Goal: Information Seeking & Learning: Learn about a topic

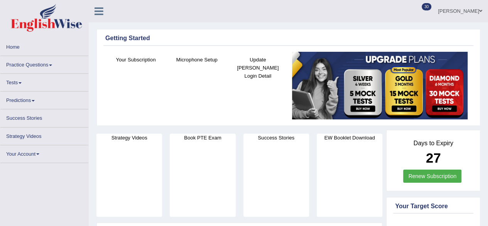
click at [125, 175] on div "Strategy Videos" at bounding box center [129, 174] width 66 height 83
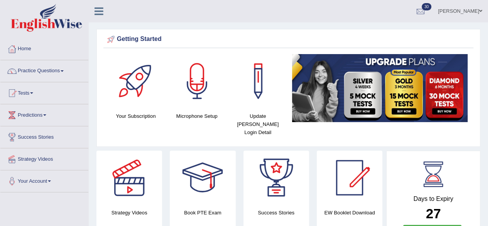
click at [64, 70] on span at bounding box center [62, 71] width 3 height 2
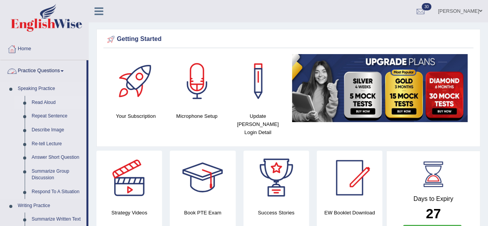
click at [41, 103] on link "Read Aloud" at bounding box center [57, 103] width 58 height 14
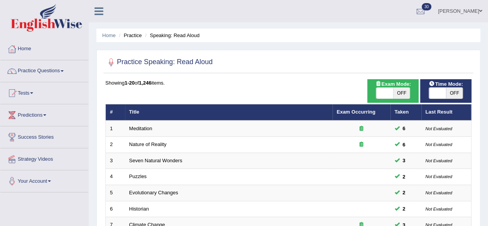
click at [63, 71] on span at bounding box center [62, 71] width 3 height 2
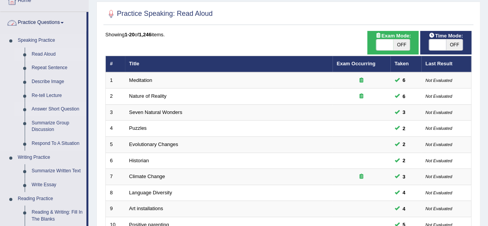
click at [29, 107] on link "Answer Short Question" at bounding box center [57, 109] width 58 height 14
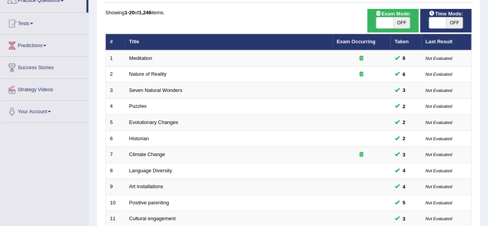
scroll to position [73, 0]
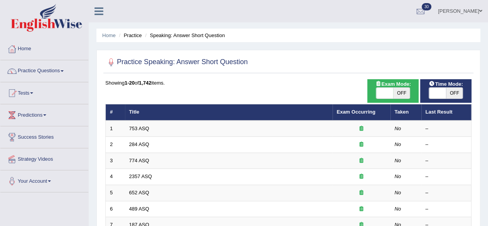
click at [64, 71] on span at bounding box center [62, 71] width 3 height 2
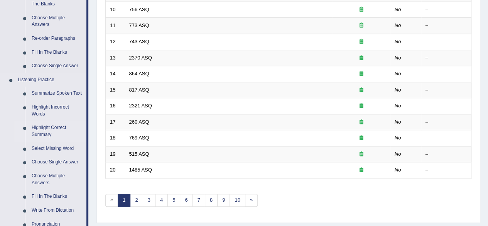
click at [29, 118] on link "Highlight Incorrect Words" at bounding box center [57, 110] width 58 height 20
click at [21, 112] on li "Highlight Incorrect Words" at bounding box center [50, 110] width 72 height 20
click at [19, 121] on li "Highlight Correct Summary" at bounding box center [50, 131] width 72 height 20
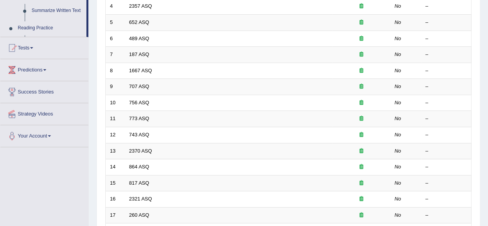
scroll to position [258, 0]
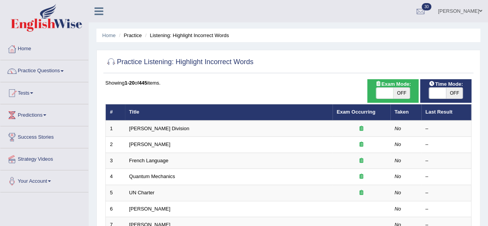
click at [29, 51] on link "Home" at bounding box center [44, 47] width 88 height 19
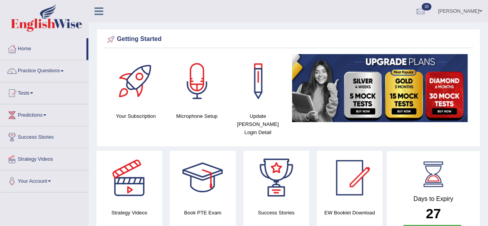
click at [59, 70] on link "Practice Questions" at bounding box center [44, 69] width 88 height 19
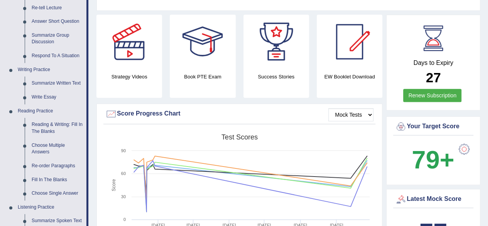
scroll to position [130, 0]
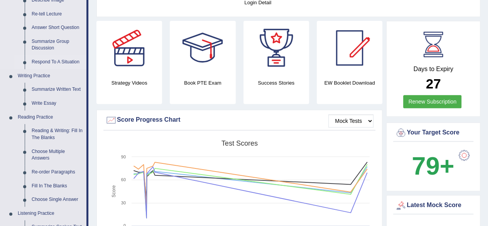
click at [36, 59] on link "Respond To A Situation" at bounding box center [57, 62] width 58 height 14
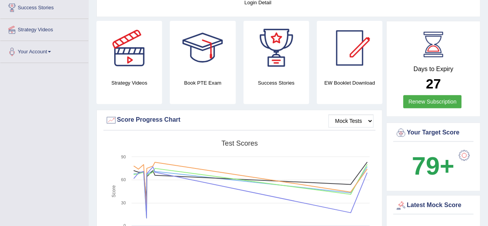
scroll to position [132, 0]
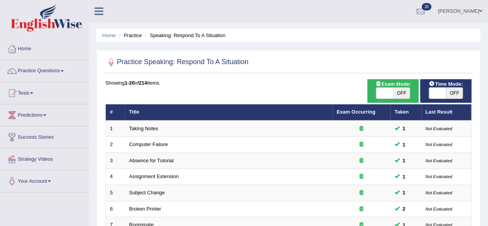
scroll to position [197, 0]
